Goal: Information Seeking & Learning: Learn about a topic

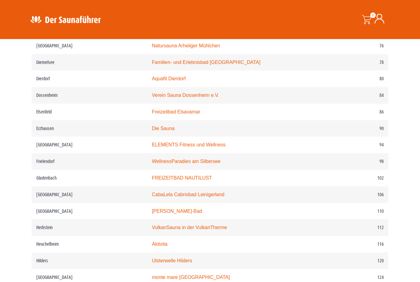
scroll to position [549, 0]
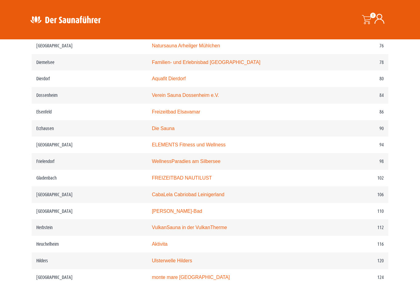
click at [184, 197] on link "CabaLela Cabriobad Leinigerland" at bounding box center [188, 194] width 73 height 5
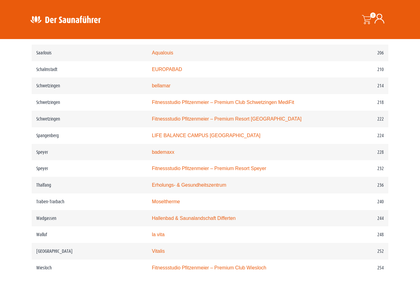
scroll to position [1162, 0]
click at [152, 151] on link "bademaxx" at bounding box center [163, 152] width 22 height 5
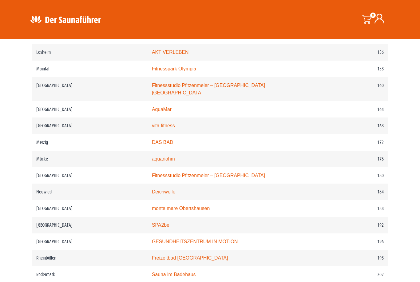
scroll to position [921, 0]
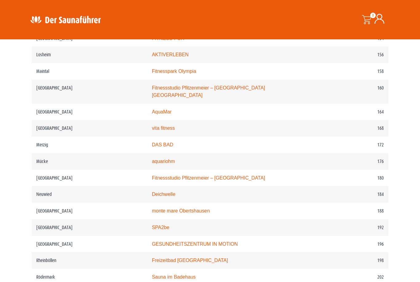
click at [203, 175] on link "Fitnessstudio Pfitzenmeier – Premium Resort Neustadt" at bounding box center [208, 177] width 113 height 5
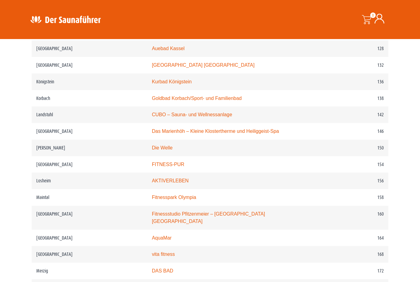
scroll to position [791, 0]
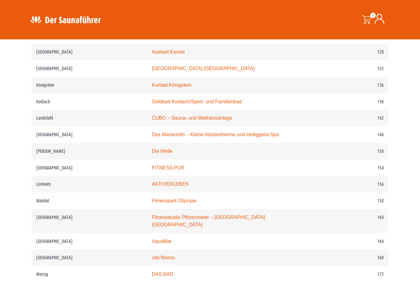
click at [152, 154] on link "Die Welle" at bounding box center [162, 151] width 21 height 5
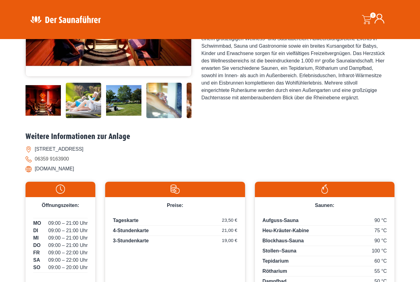
scroll to position [156, 0]
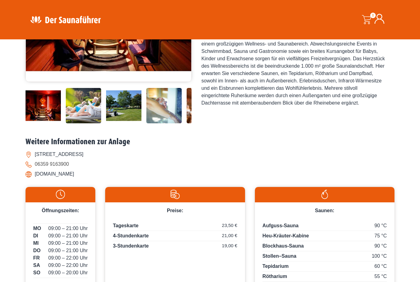
click at [167, 123] on img at bounding box center [164, 105] width 35 height 35
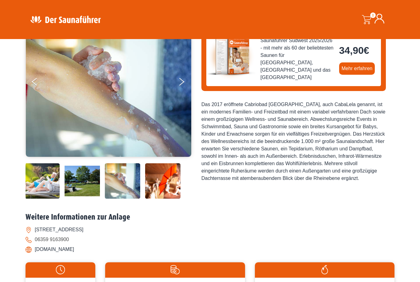
scroll to position [47, 0]
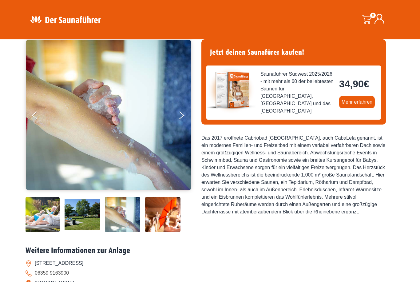
click at [181, 117] on icon "Next" at bounding box center [181, 117] width 5 height 4
click at [185, 117] on button "Next" at bounding box center [185, 116] width 15 height 15
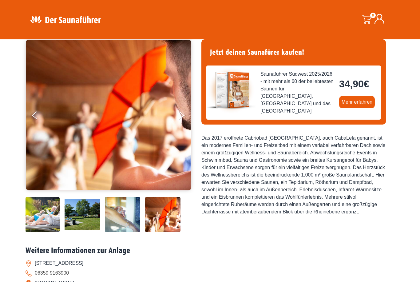
click at [179, 118] on button "Next" at bounding box center [185, 116] width 15 height 15
click at [182, 118] on button "Next" at bounding box center [185, 116] width 15 height 15
